Goal: Browse casually

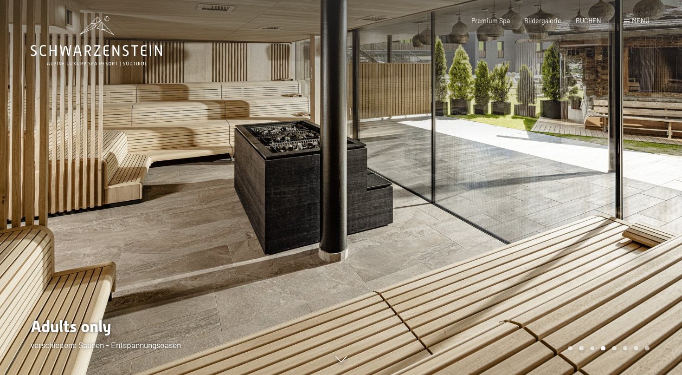
click at [663, 164] on div at bounding box center [511, 187] width 341 height 375
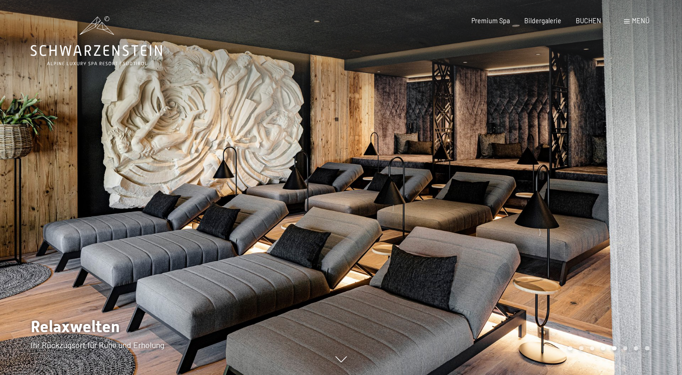
click at [663, 164] on div at bounding box center [511, 187] width 341 height 375
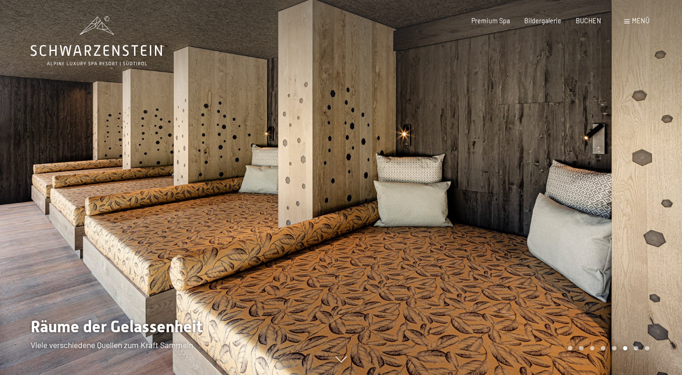
click at [663, 164] on div at bounding box center [511, 187] width 341 height 375
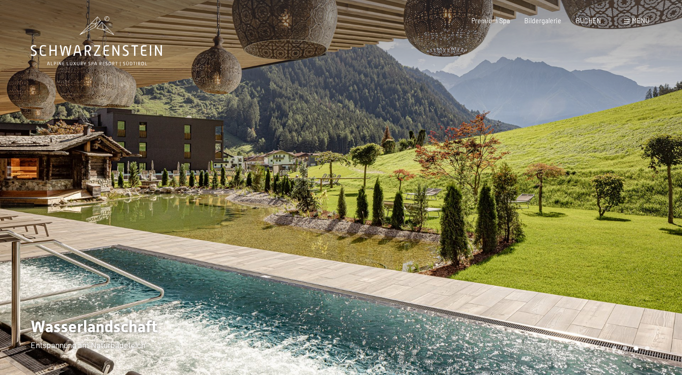
click at [663, 170] on div at bounding box center [511, 187] width 341 height 375
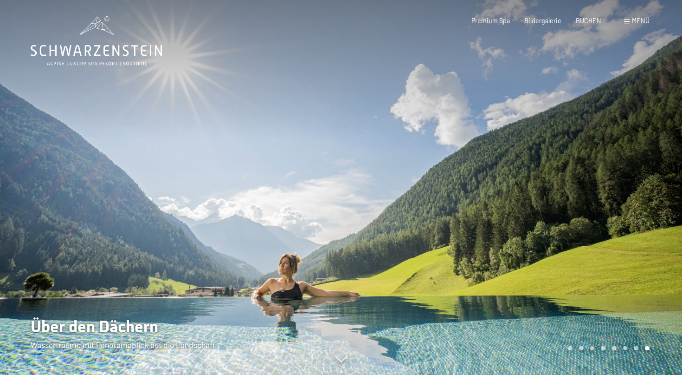
click at [663, 170] on div at bounding box center [511, 187] width 341 height 375
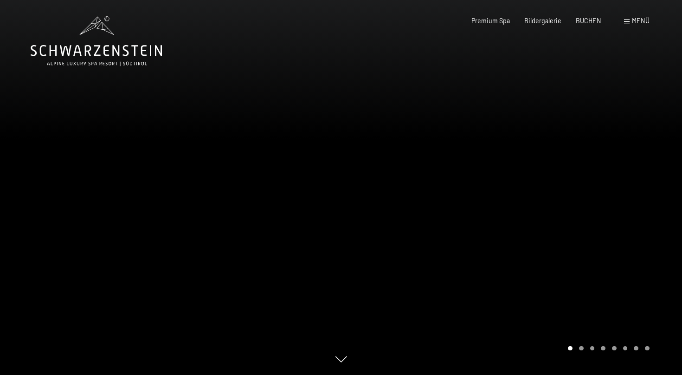
click at [663, 170] on div at bounding box center [511, 187] width 341 height 375
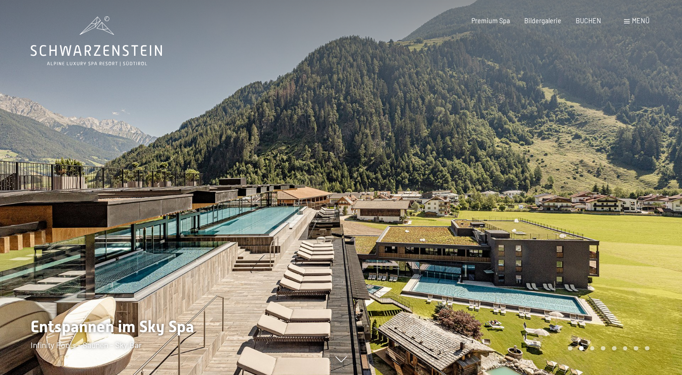
click at [663, 170] on div at bounding box center [511, 187] width 341 height 375
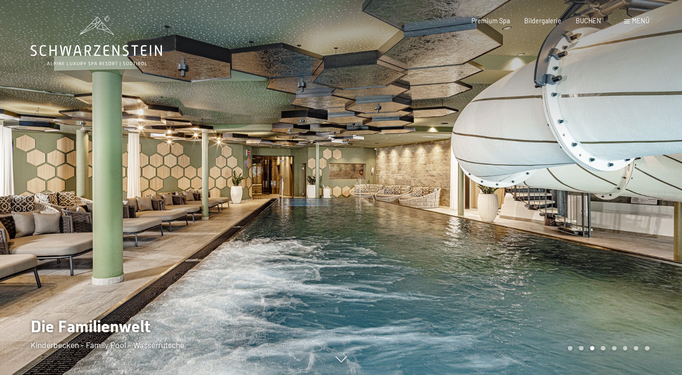
click at [657, 224] on div at bounding box center [511, 187] width 341 height 375
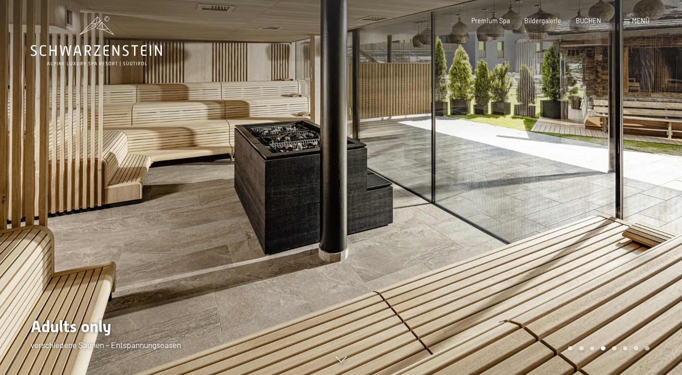
click at [657, 224] on div at bounding box center [511, 187] width 341 height 375
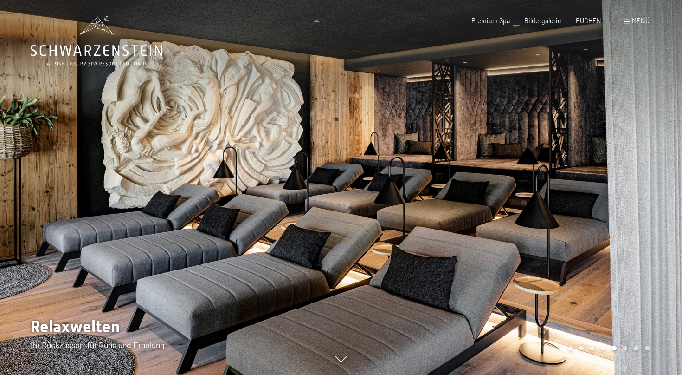
click at [657, 224] on div at bounding box center [511, 187] width 341 height 375
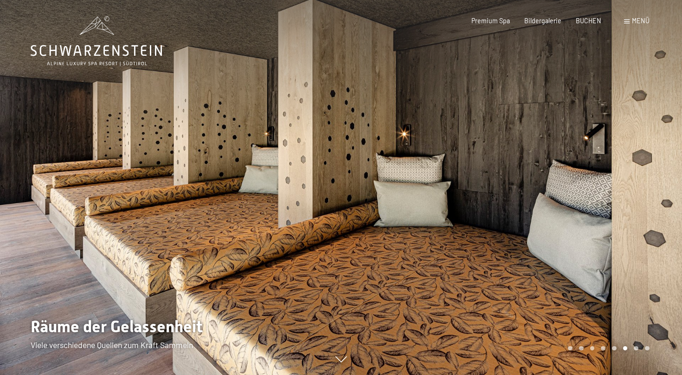
click at [657, 224] on div at bounding box center [511, 187] width 341 height 375
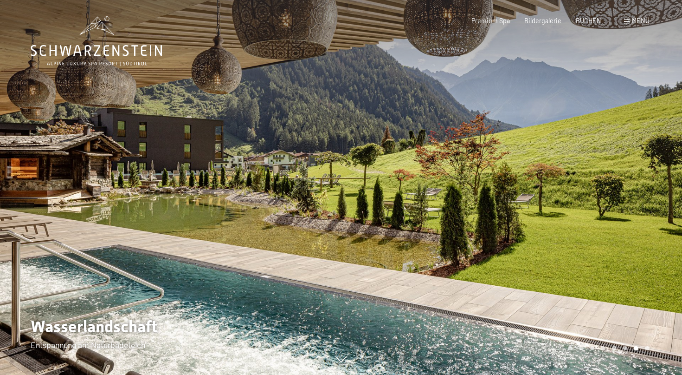
click at [657, 224] on div at bounding box center [511, 187] width 341 height 375
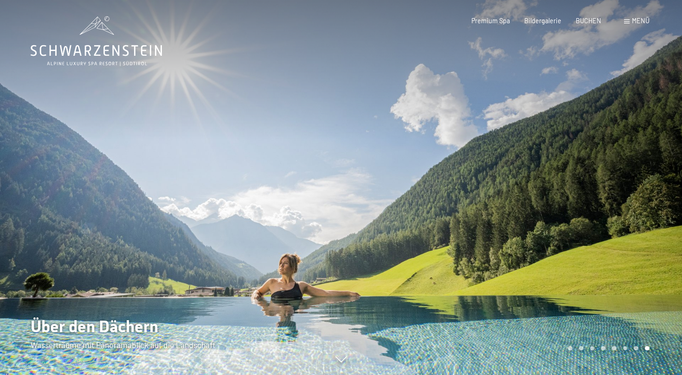
click at [657, 224] on div at bounding box center [511, 187] width 341 height 375
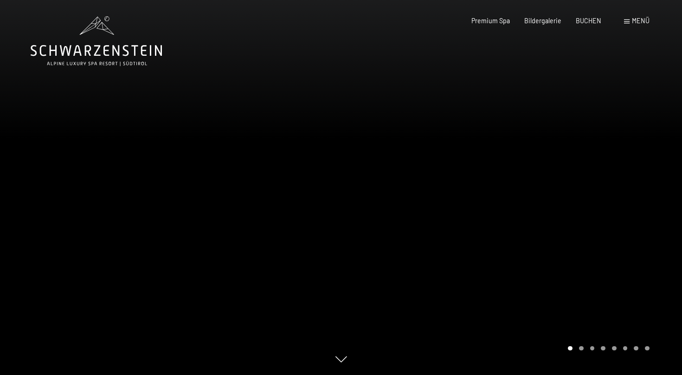
click at [643, 185] on div at bounding box center [511, 187] width 341 height 375
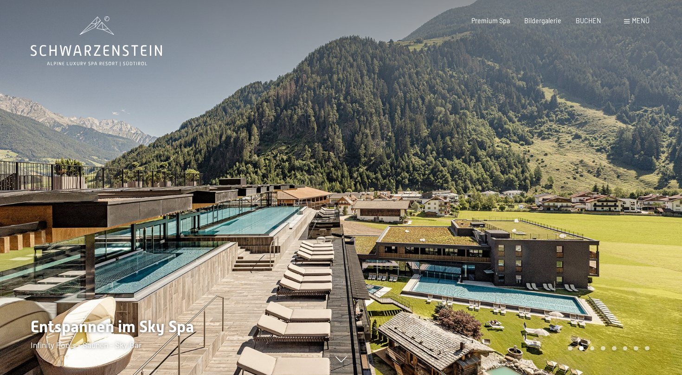
click at [586, 232] on div at bounding box center [511, 187] width 341 height 375
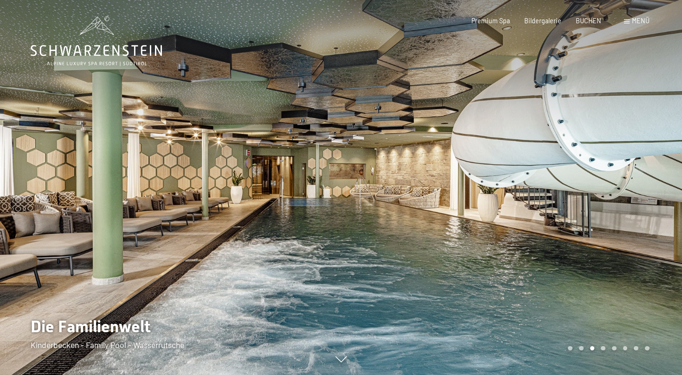
click at [586, 232] on div at bounding box center [511, 187] width 341 height 375
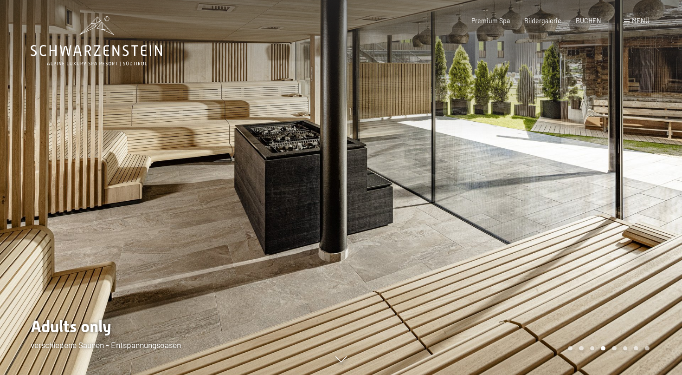
click at [586, 232] on div at bounding box center [511, 187] width 341 height 375
